Goal: Task Accomplishment & Management: Manage account settings

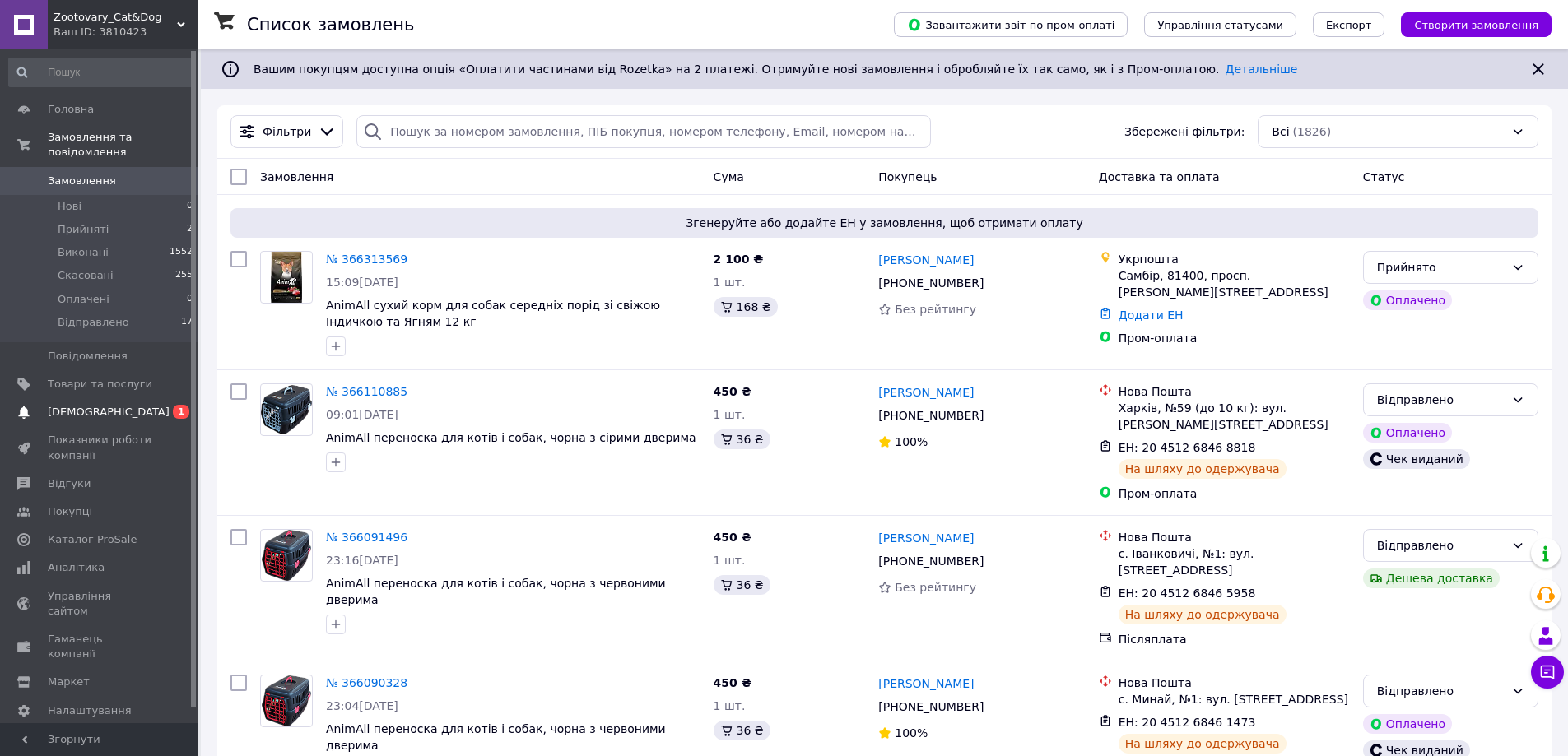
click at [94, 405] on span "[DEMOGRAPHIC_DATA]" at bounding box center [109, 412] width 122 height 15
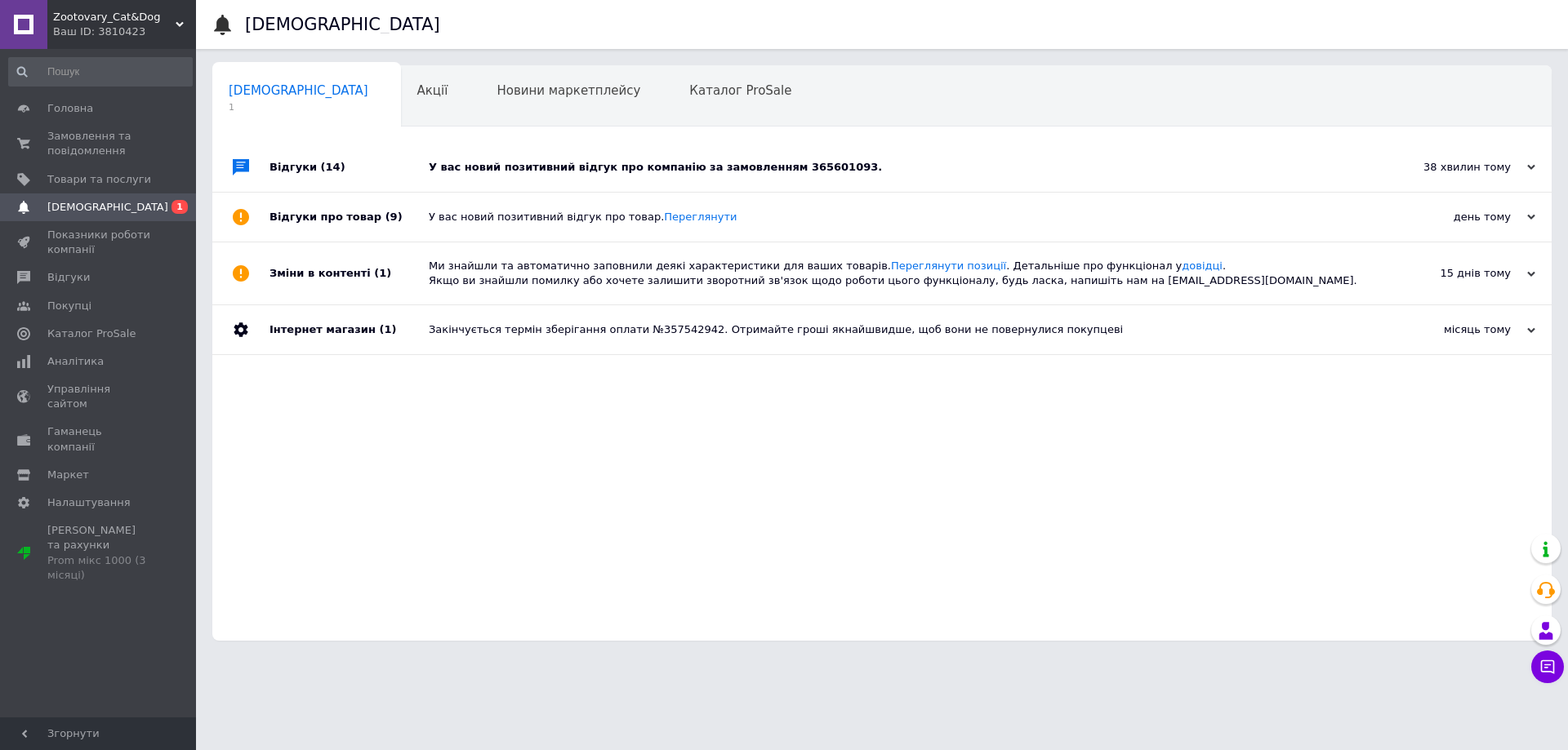
click at [556, 167] on div "У вас новий позитивний відгук про компанію за замовленням 365601093." at bounding box center [900, 166] width 943 height 14
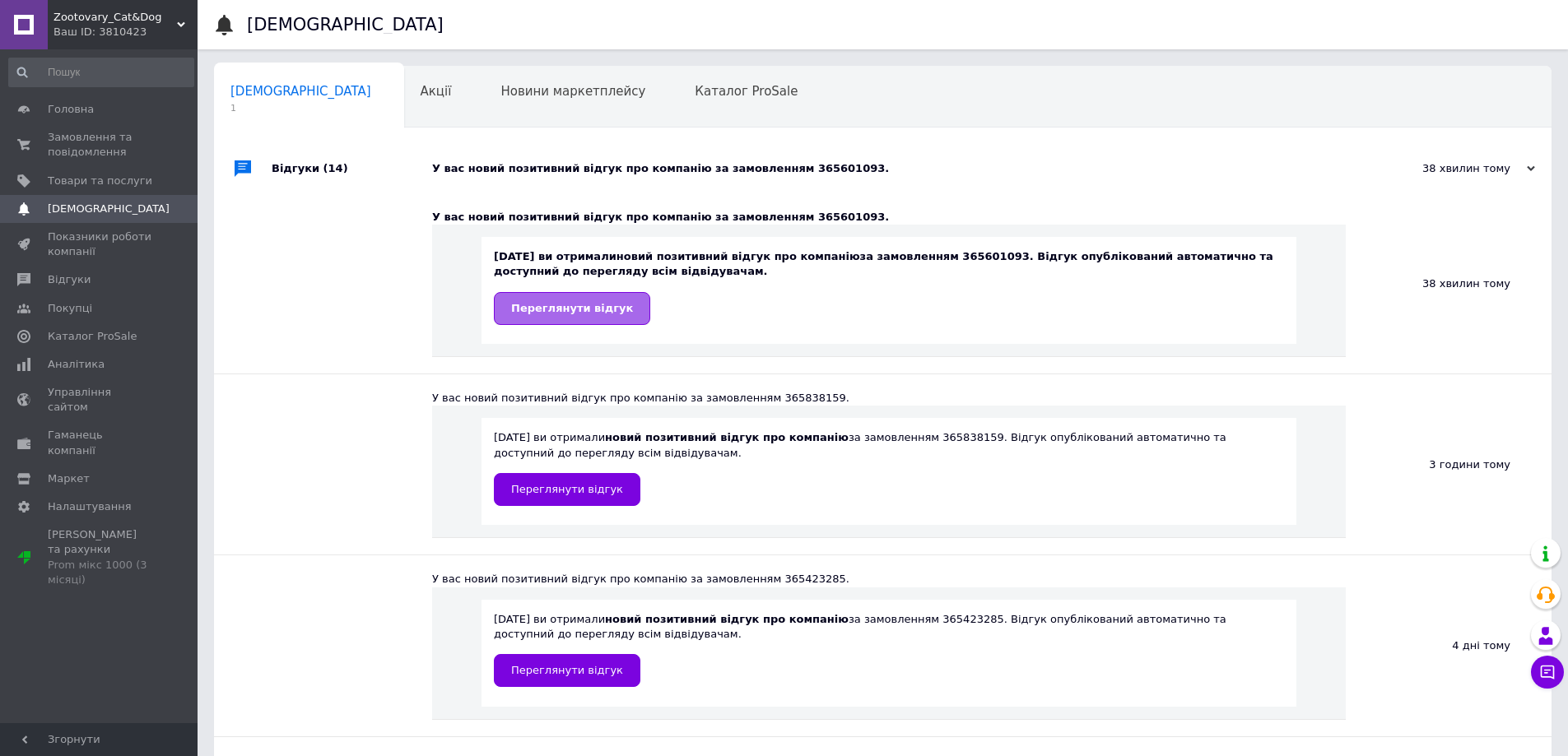
click at [537, 311] on span "Переглянути відгук" at bounding box center [572, 308] width 122 height 12
click at [99, 142] on span "Замовлення та повідомлення" at bounding box center [100, 145] width 104 height 30
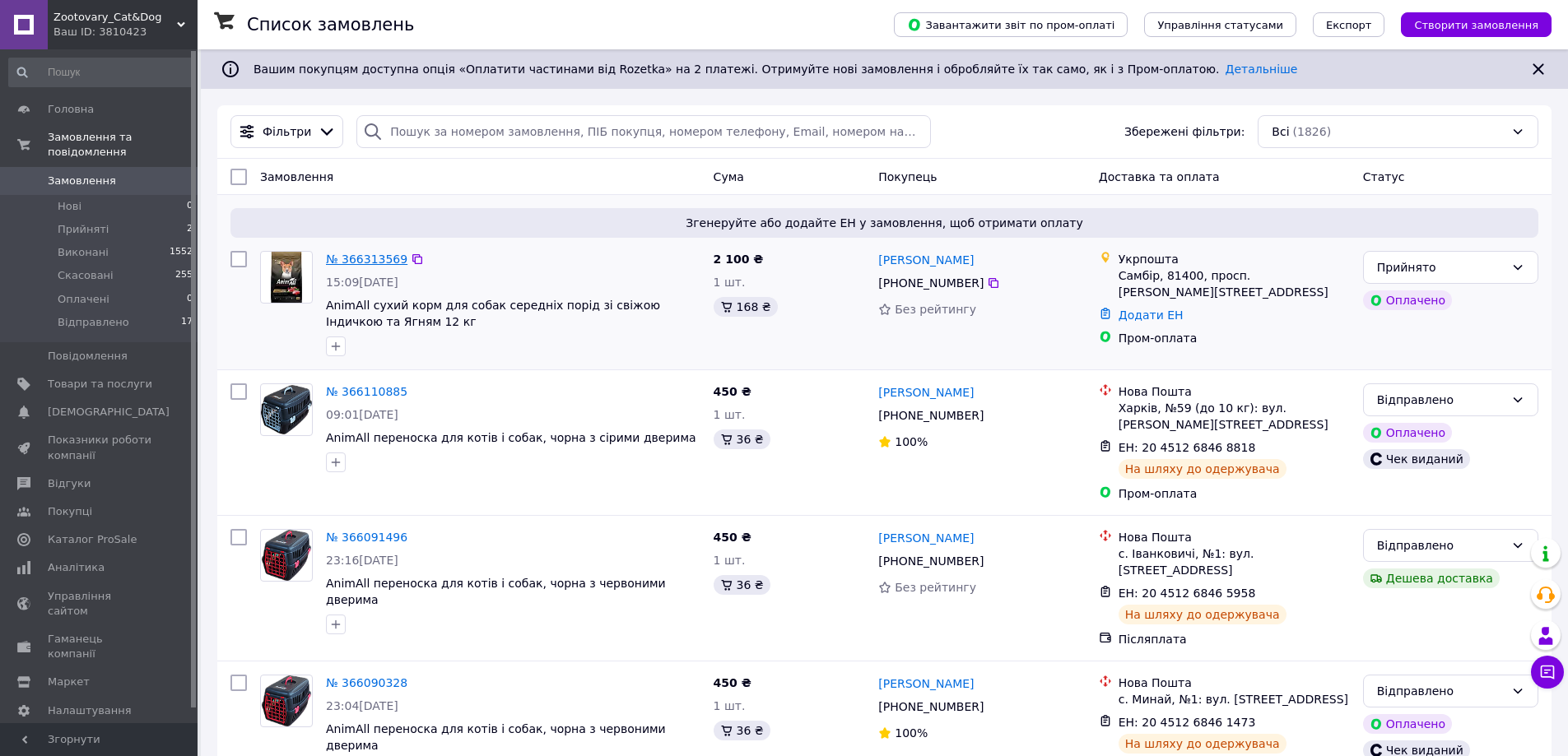
click at [361, 259] on link "№ 366313569" at bounding box center [367, 259] width 81 height 13
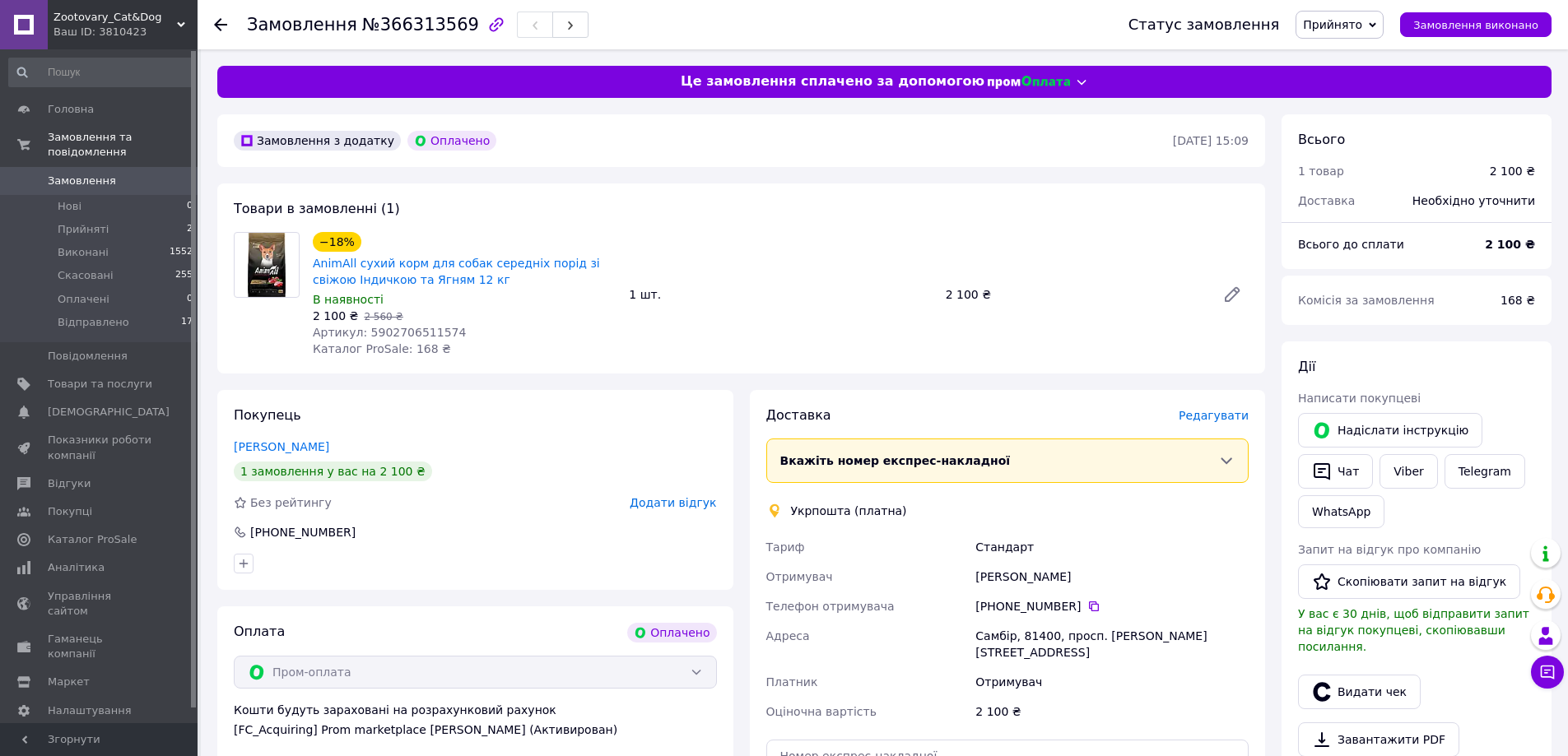
click at [419, 26] on span "№366313569" at bounding box center [420, 24] width 116 height 20
copy span "366313569"
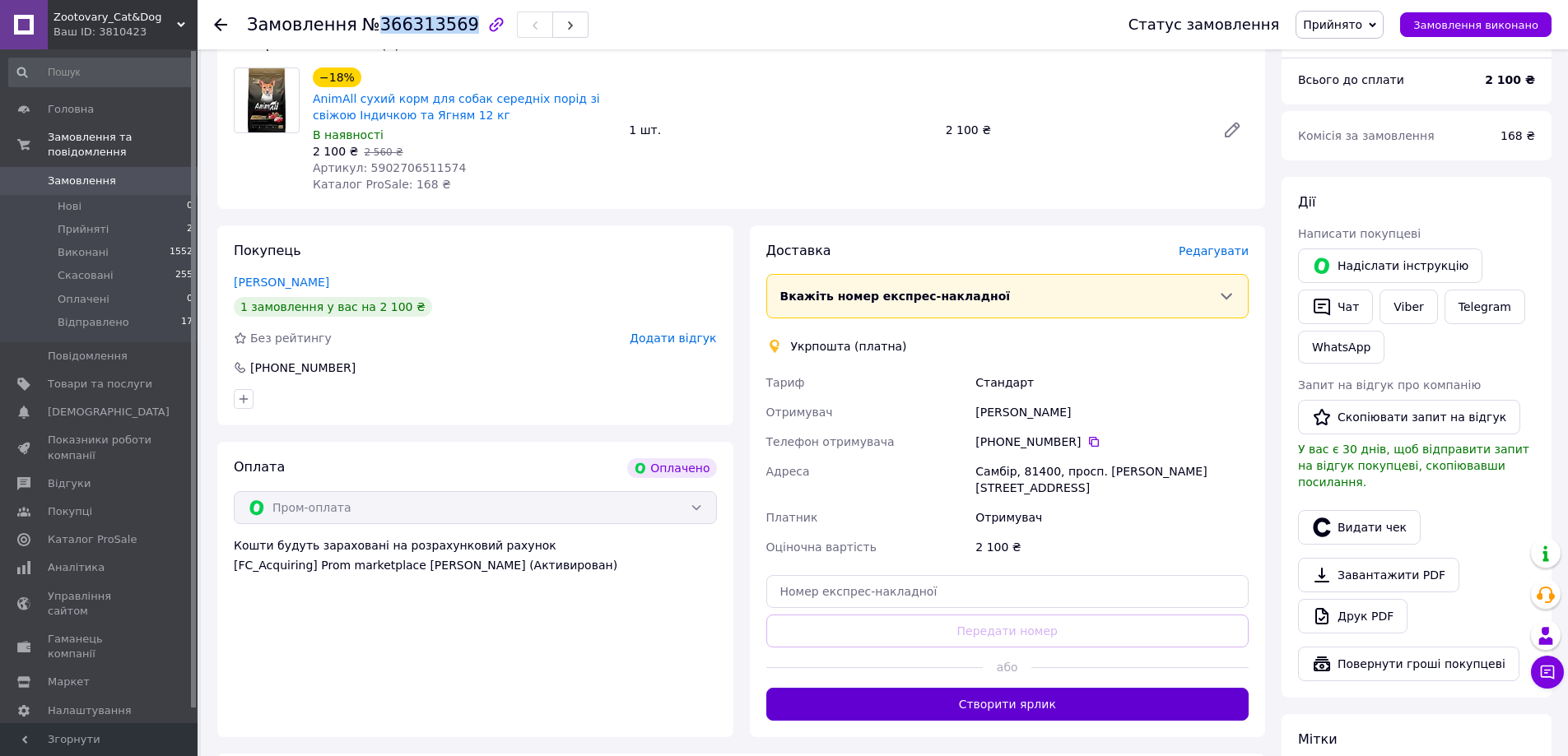
click at [915, 690] on button "Створити ярлик" at bounding box center [1008, 704] width 483 height 33
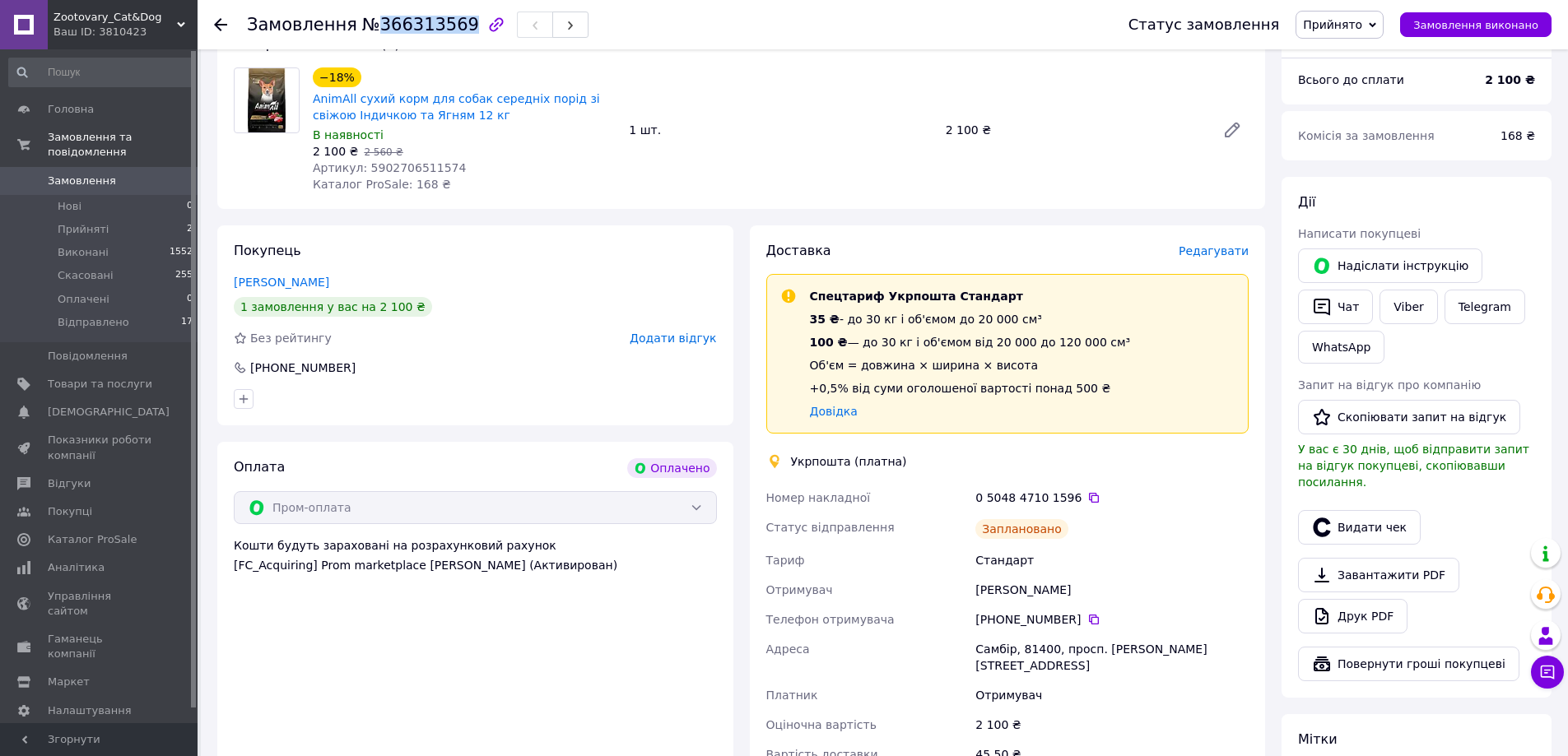
drag, startPoint x: 89, startPoint y: 158, endPoint x: 480, endPoint y: 755, distance: 713.6
click at [88, 174] on span "Замовлення" at bounding box center [82, 181] width 69 height 15
